Goal: Navigation & Orientation: Find specific page/section

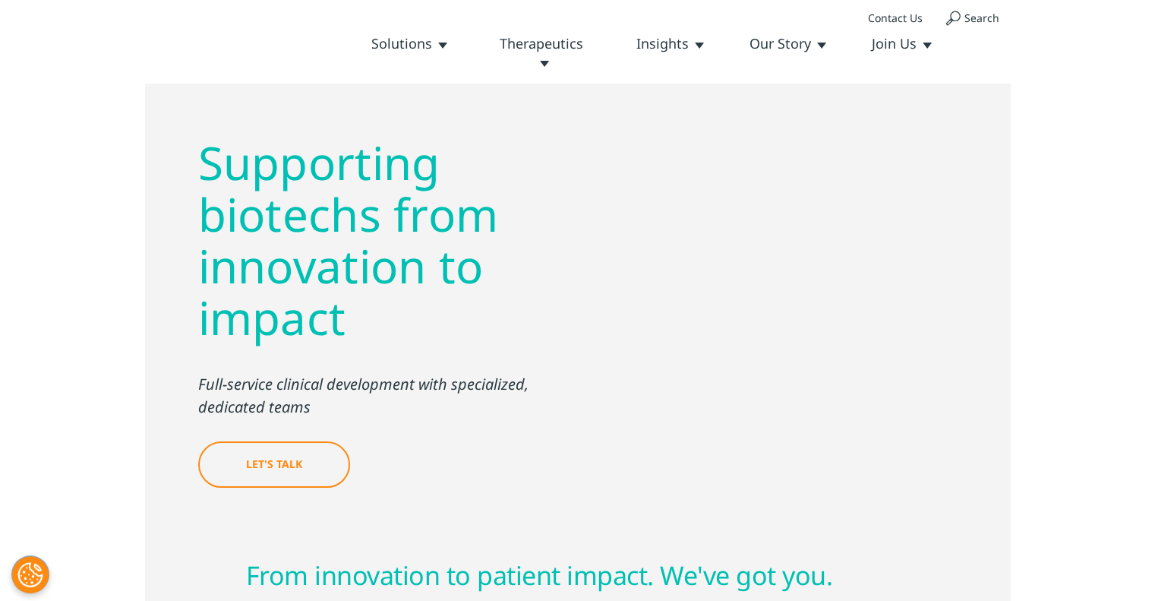
click at [0, 0] on link "Cell & Gene" at bounding box center [0, 0] width 0 height 0
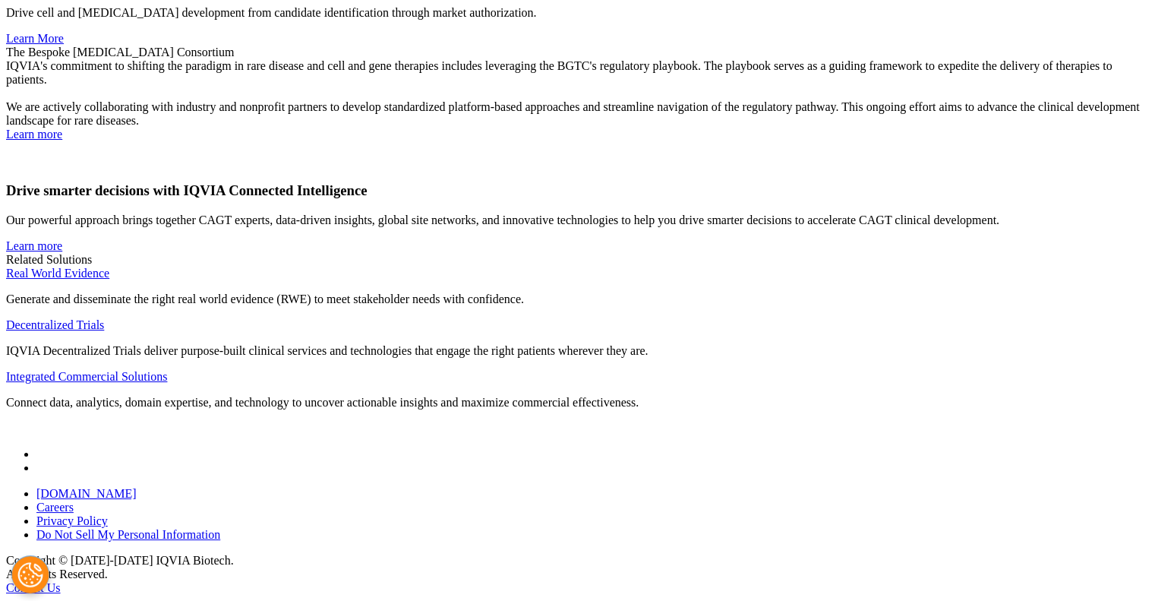
scroll to position [3981, 0]
click at [74, 501] on link "Careers" at bounding box center [54, 507] width 37 height 13
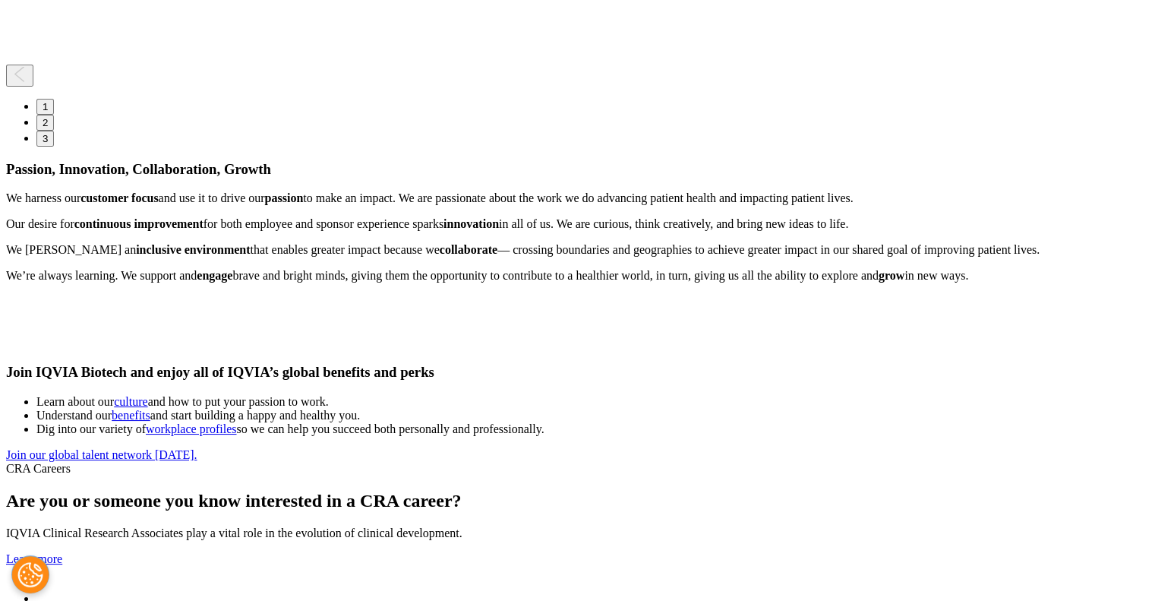
scroll to position [2767, 0]
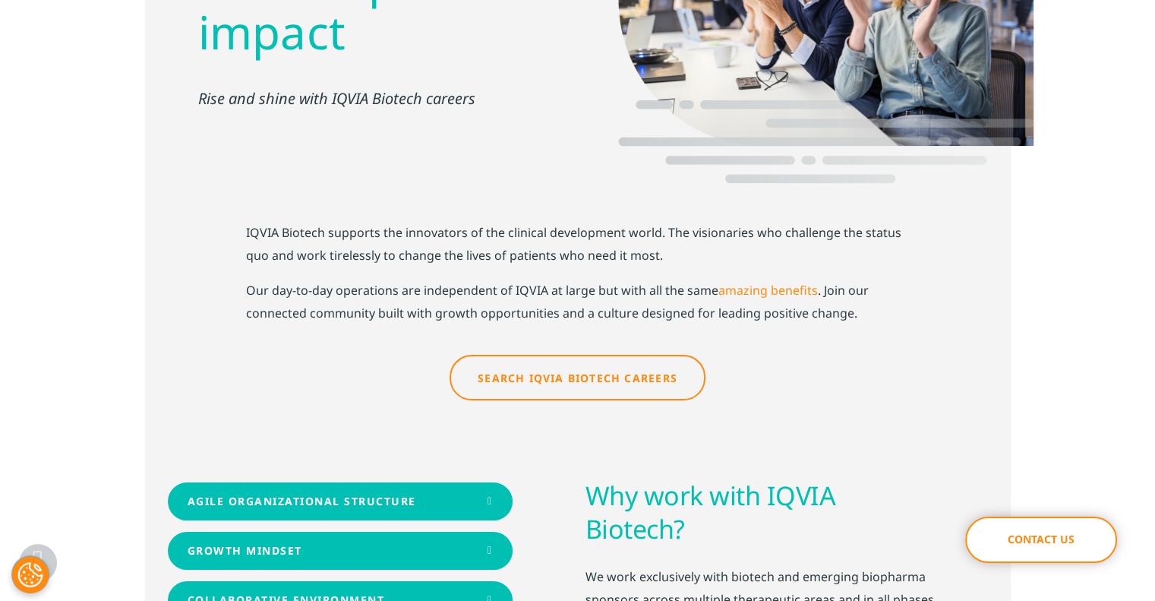
scroll to position [304, 0]
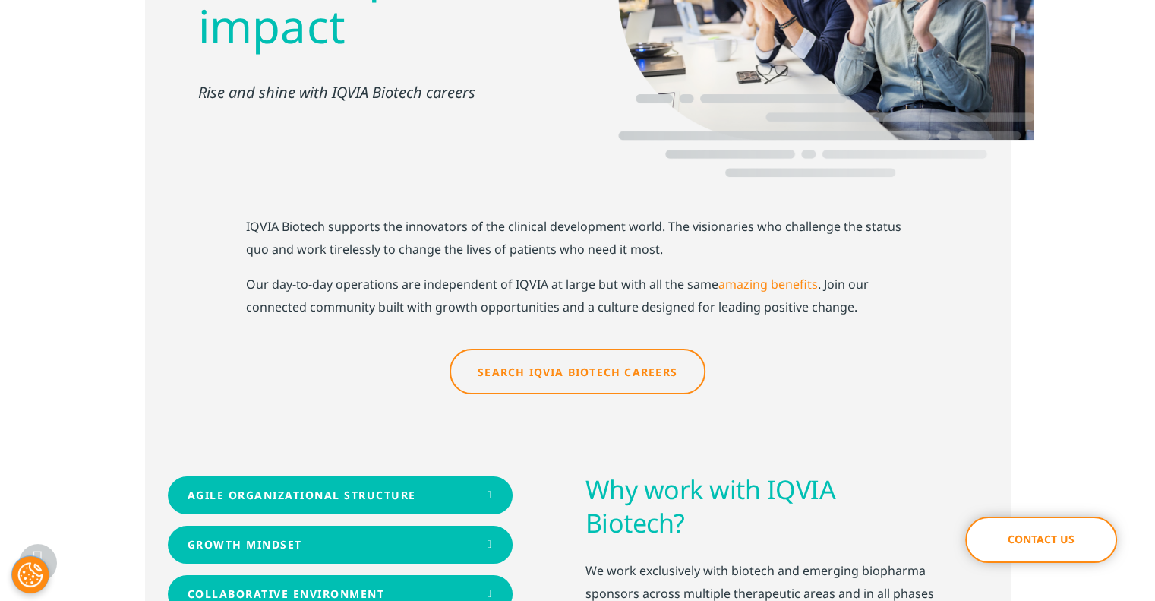
click at [562, 349] on link "Search IQVIA Biotech Careers" at bounding box center [578, 372] width 256 height 46
